Goal: Information Seeking & Learning: Get advice/opinions

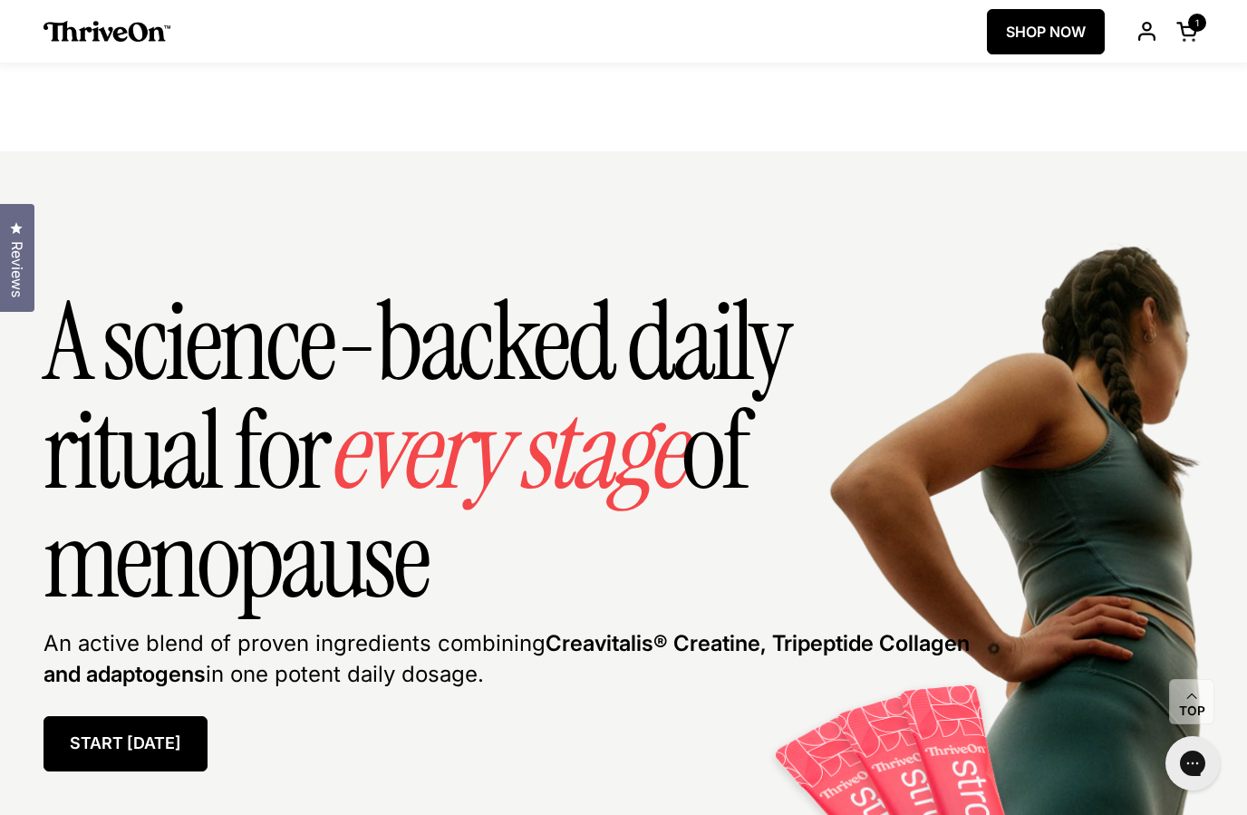
scroll to position [7611, 0]
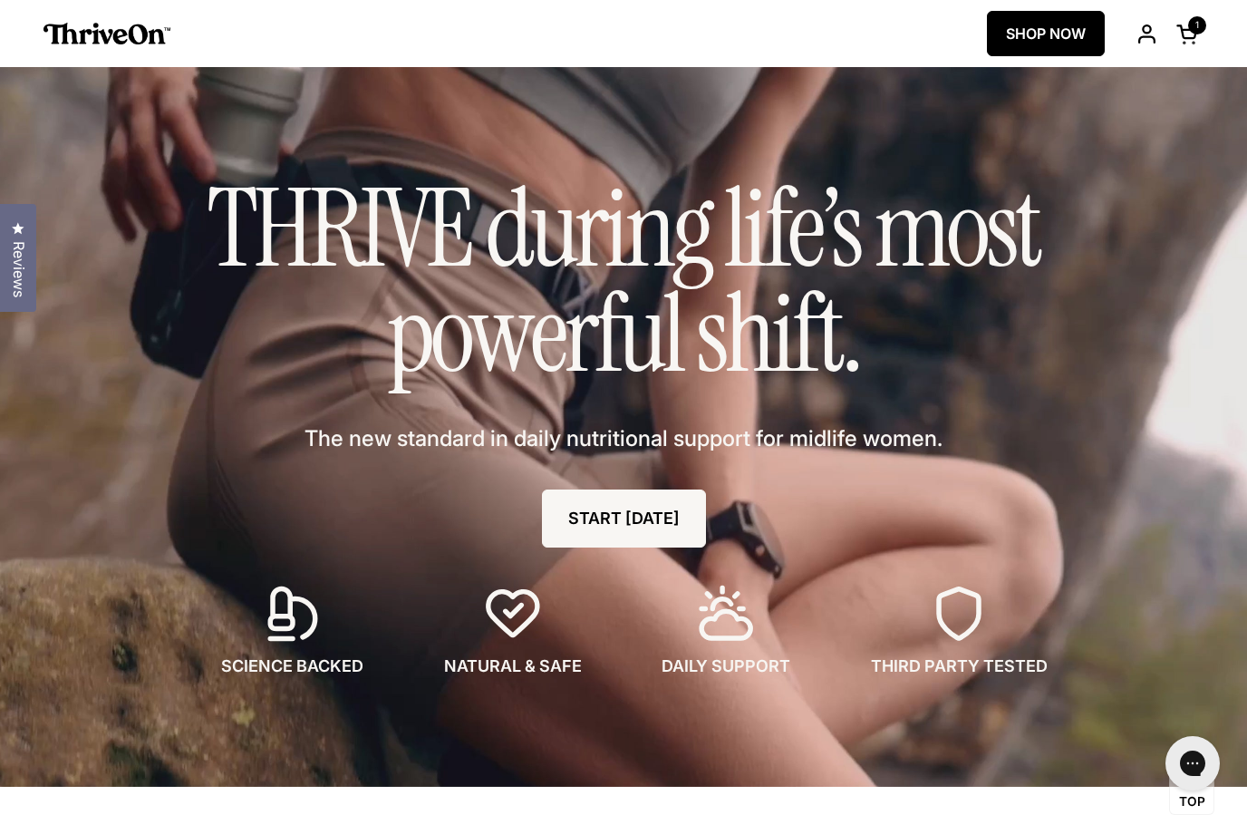
click at [25, 266] on span "Reviews" at bounding box center [18, 269] width 24 height 56
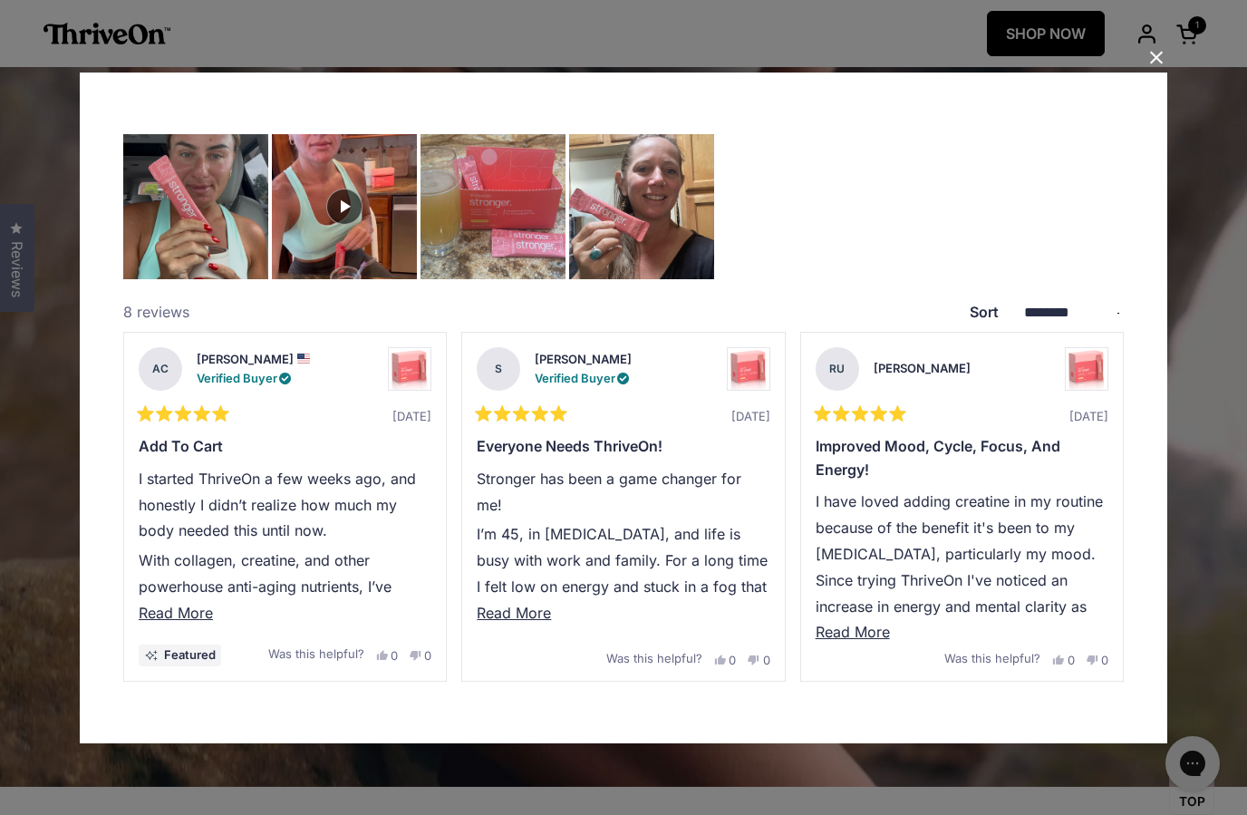
click at [1158, 59] on button "Close Dialog" at bounding box center [1156, 57] width 29 height 29
